Goal: Check status: Check status

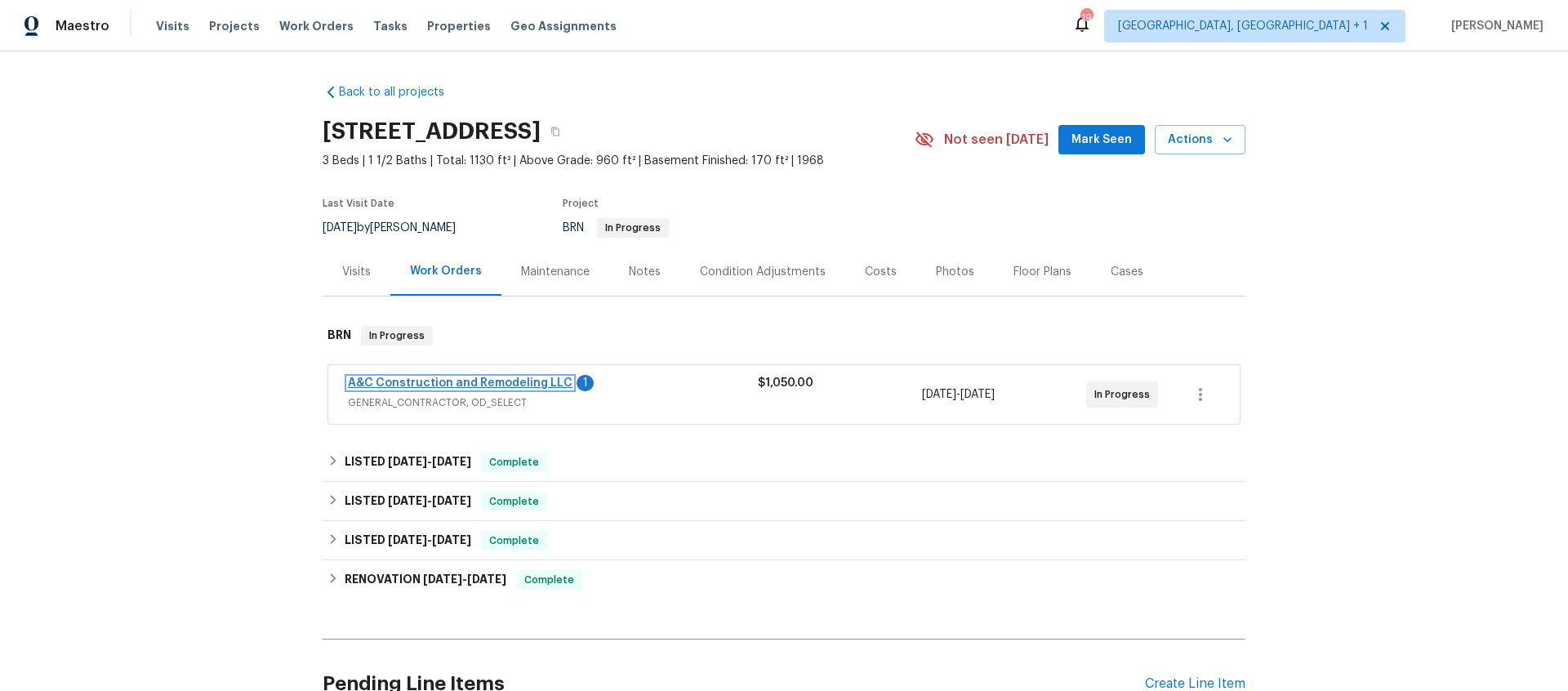
click at [499, 384] on link "A&C Construction and Remodeling LLC" at bounding box center [460, 383] width 225 height 12
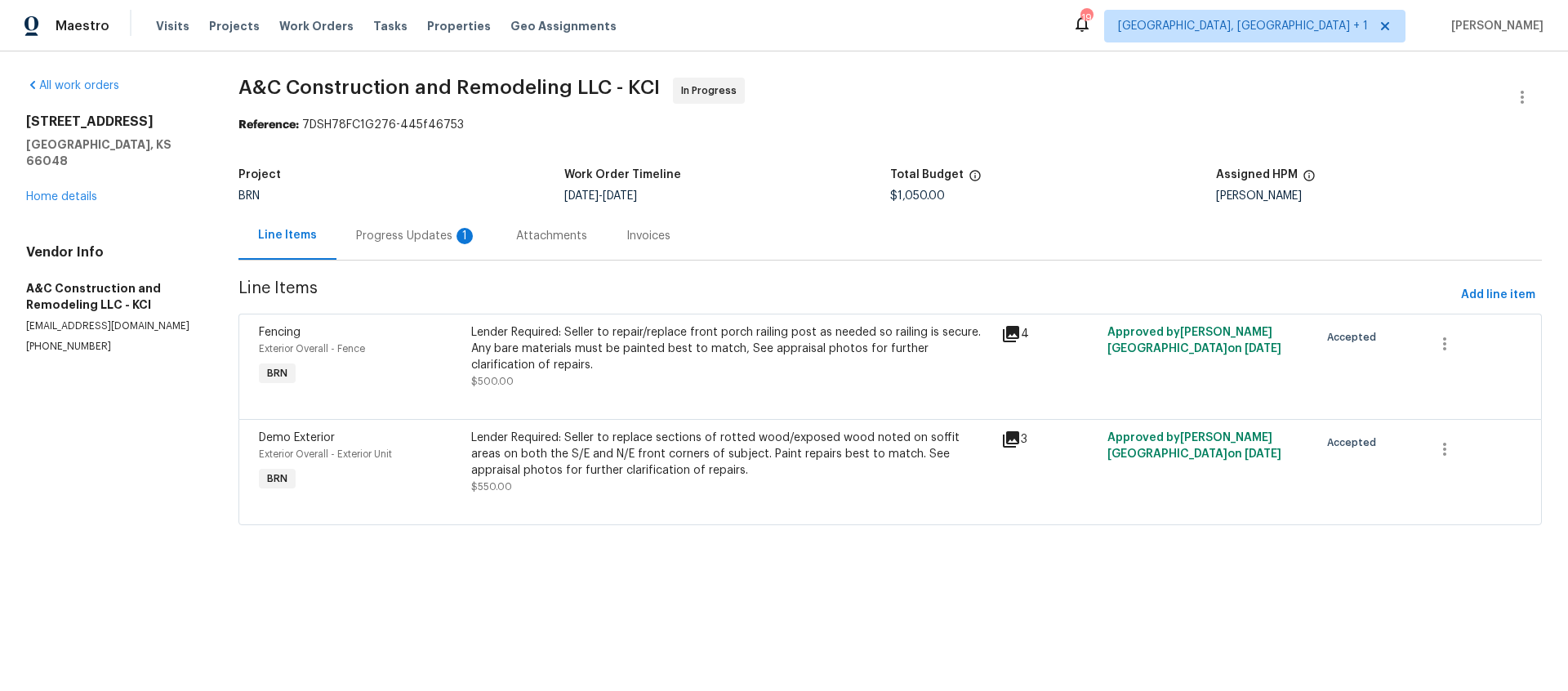
click at [424, 244] on div "Progress Updates 1" at bounding box center [417, 235] width 160 height 48
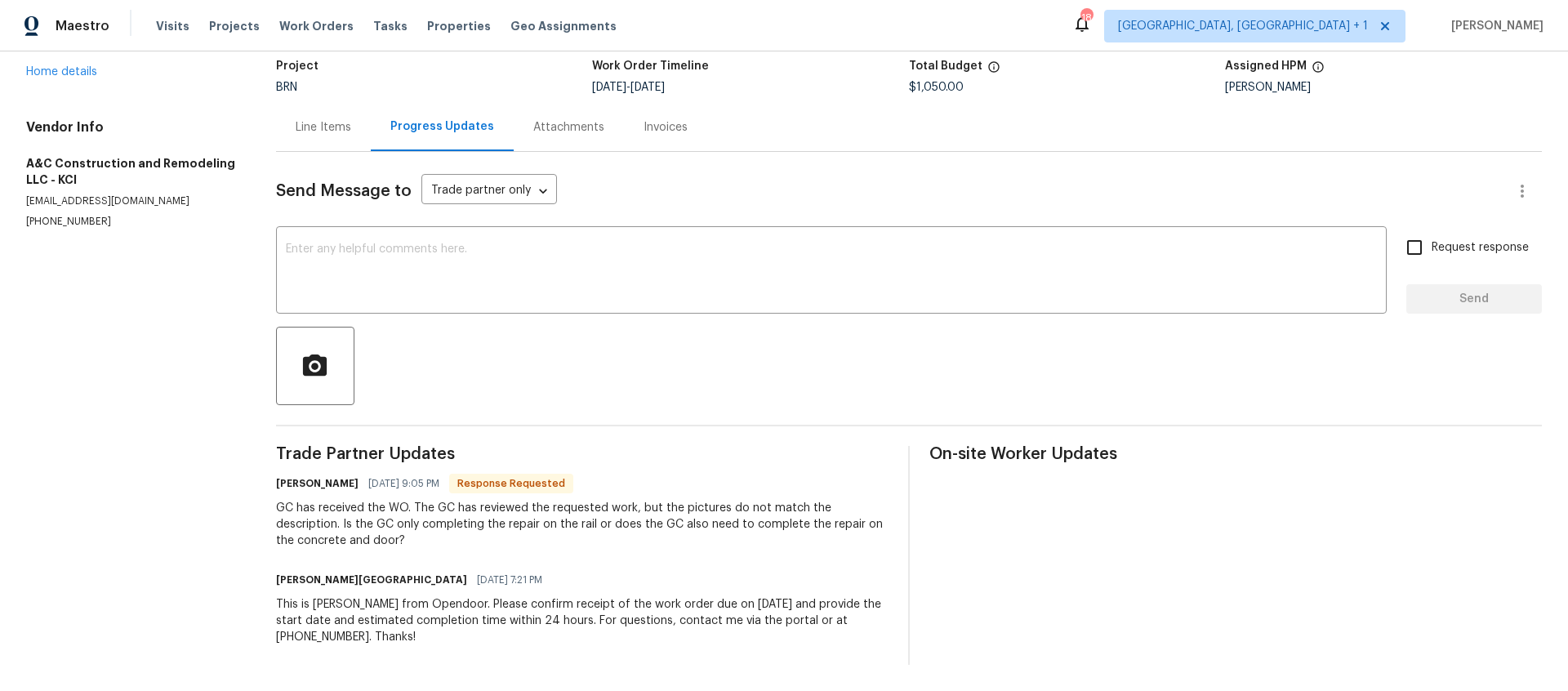
scroll to position [121, 0]
click at [329, 123] on div "Line Items" at bounding box center [323, 127] width 95 height 48
